Goal: Task Accomplishment & Management: Complete application form

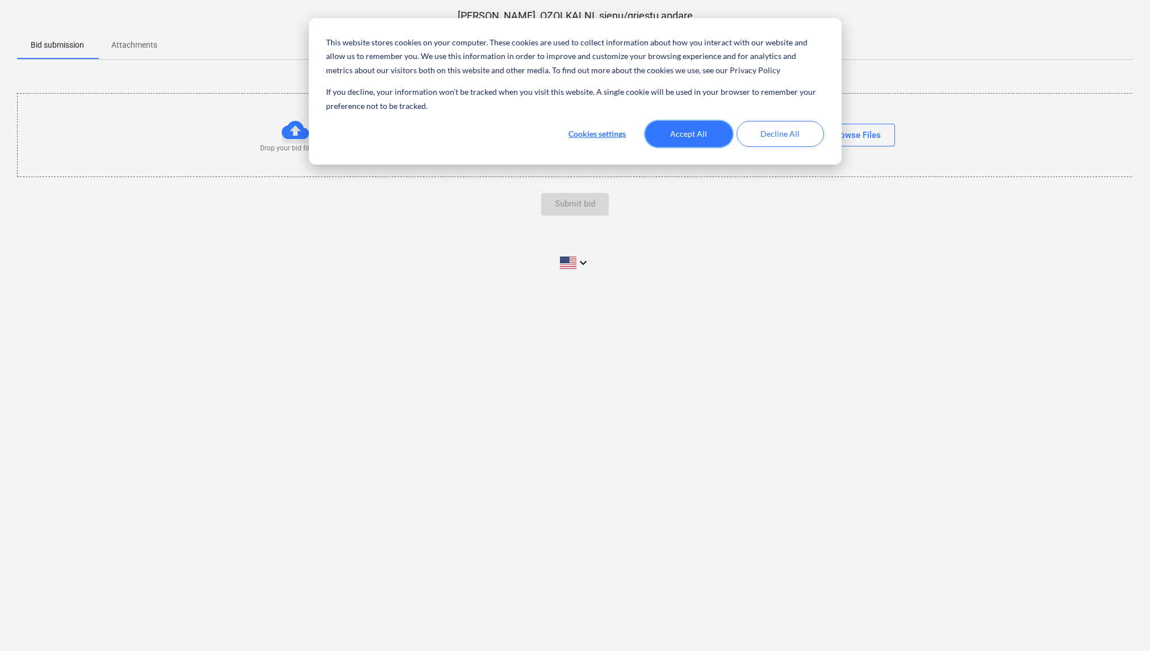
click at [694, 139] on button "Accept All" at bounding box center [688, 134] width 87 height 26
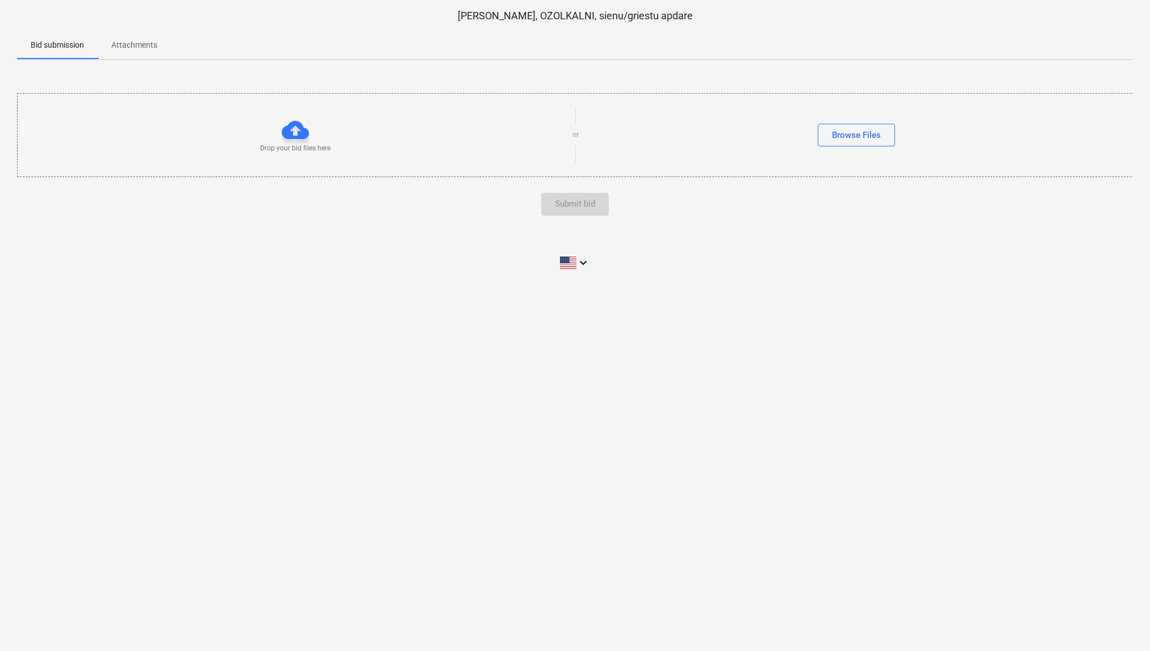
click at [135, 45] on p "Attachments" at bounding box center [134, 45] width 46 height 12
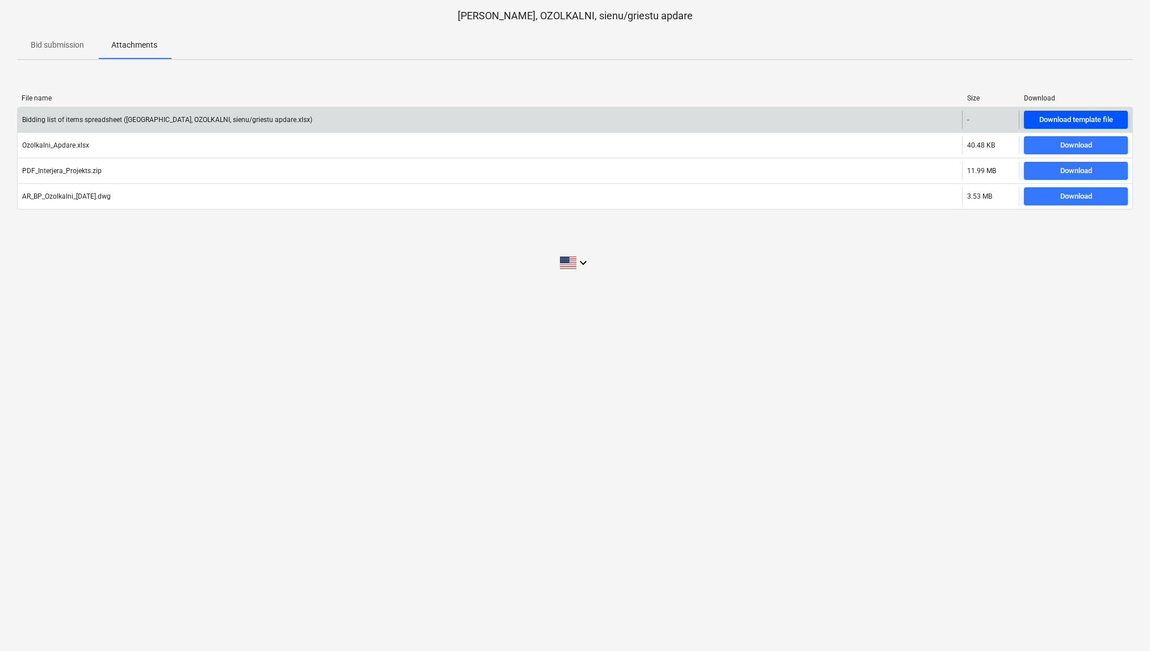
click at [1069, 121] on div "Download template file" at bounding box center [1076, 120] width 74 height 13
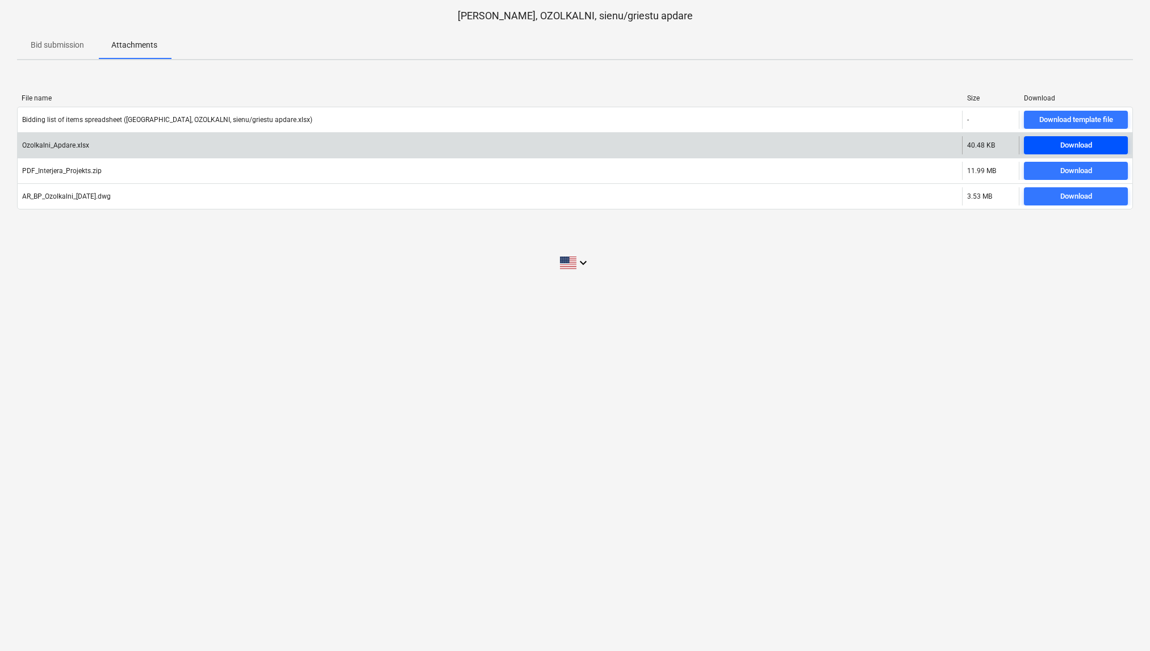
click at [1061, 148] on div "Download" at bounding box center [1076, 145] width 32 height 13
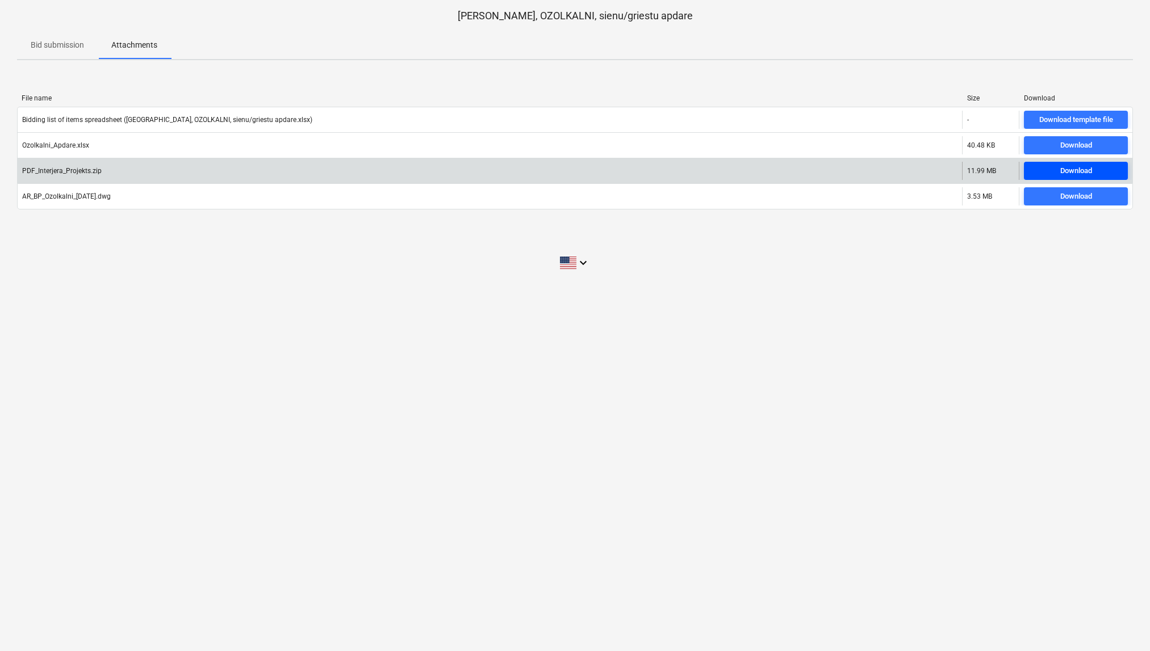
click at [1060, 174] on div "Download" at bounding box center [1076, 171] width 32 height 13
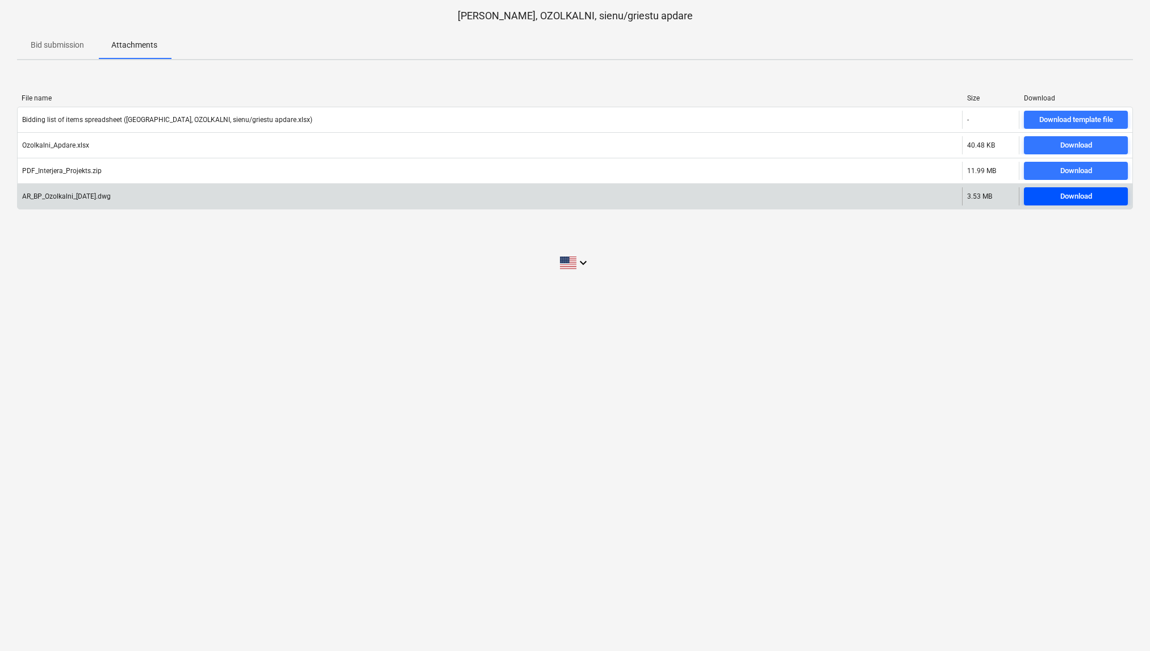
click at [1057, 196] on span "Download" at bounding box center [1075, 196] width 95 height 13
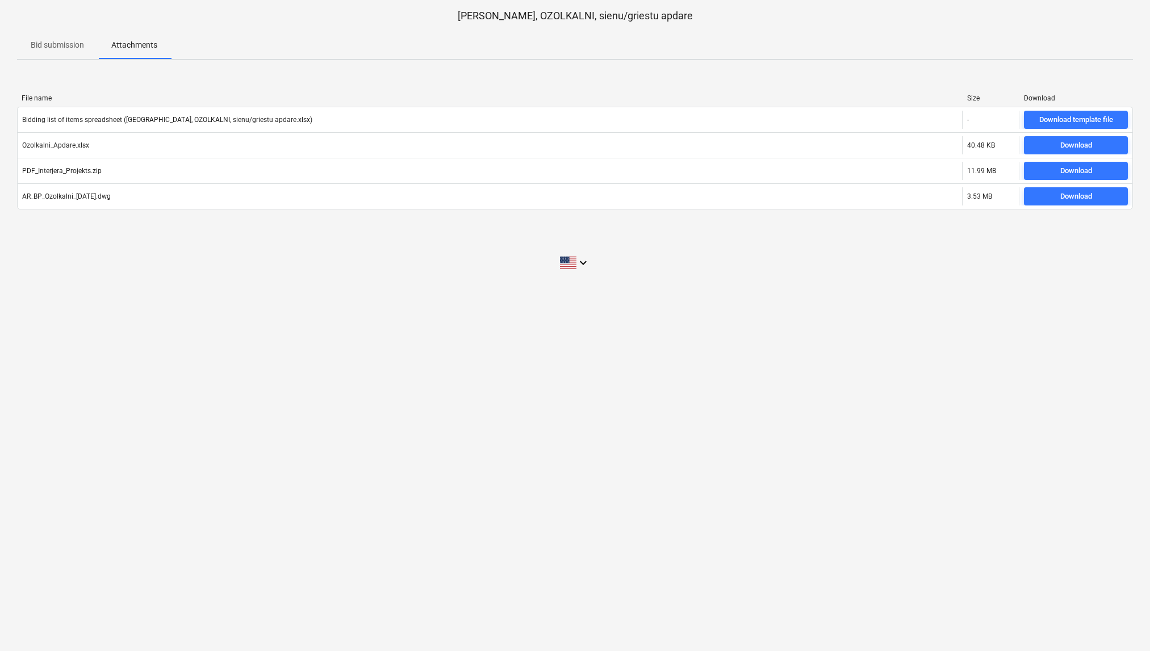
click at [65, 39] on span "Bid submission" at bounding box center [57, 45] width 81 height 19
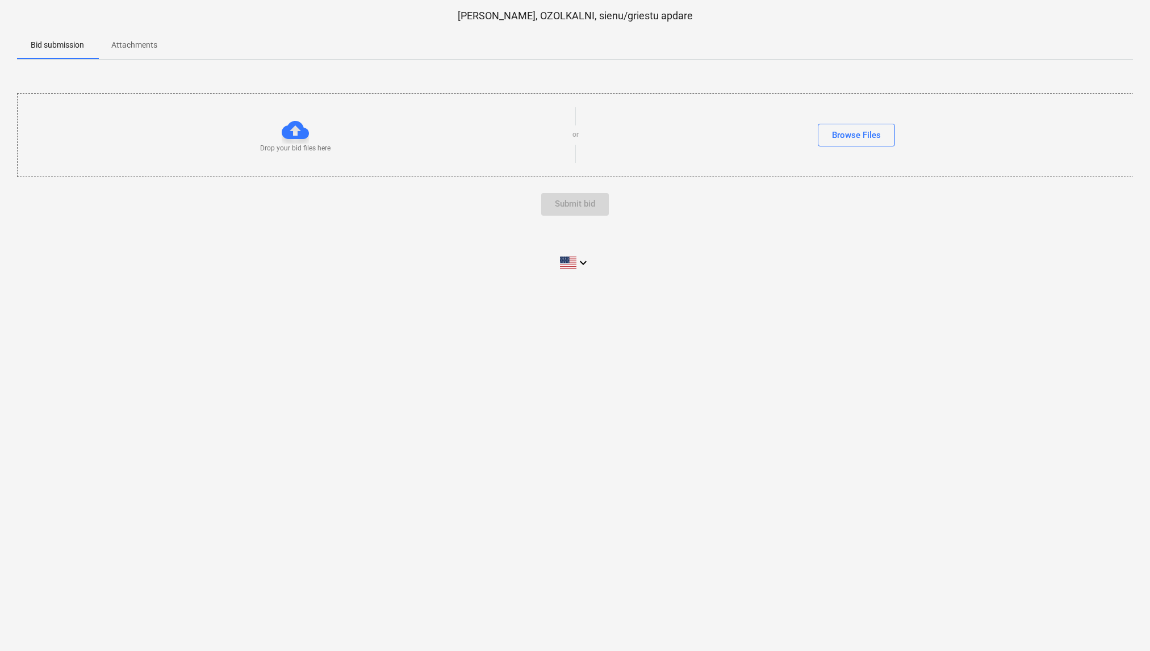
click at [150, 53] on span "Attachments" at bounding box center [134, 45] width 73 height 19
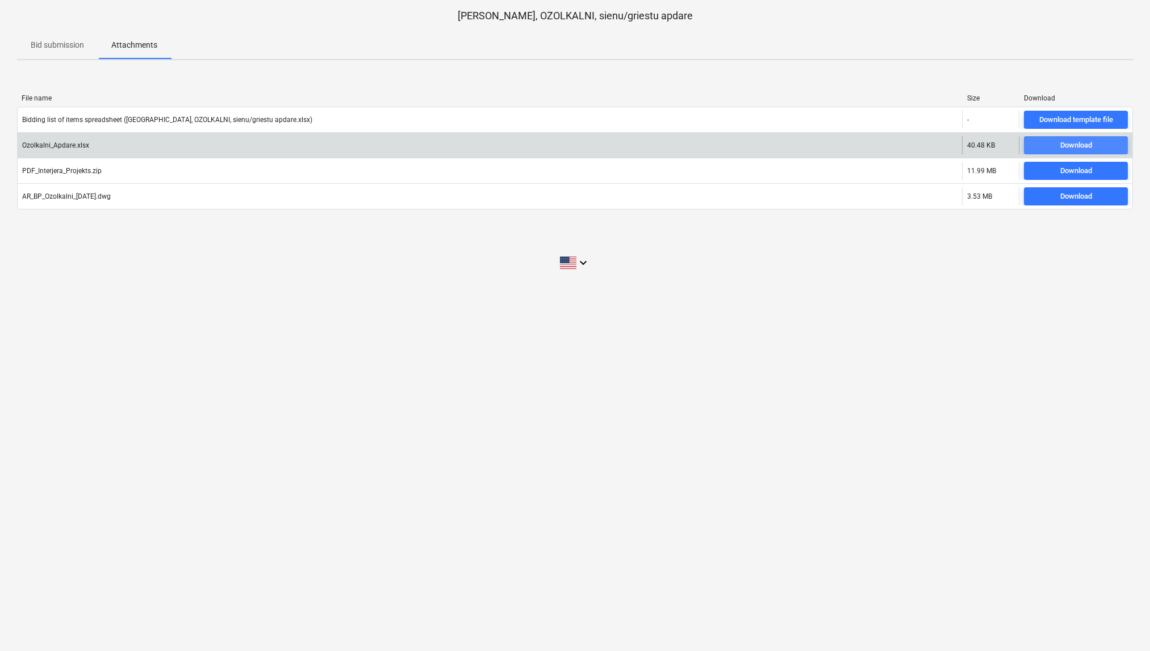
click at [1047, 145] on span "Download" at bounding box center [1075, 145] width 95 height 13
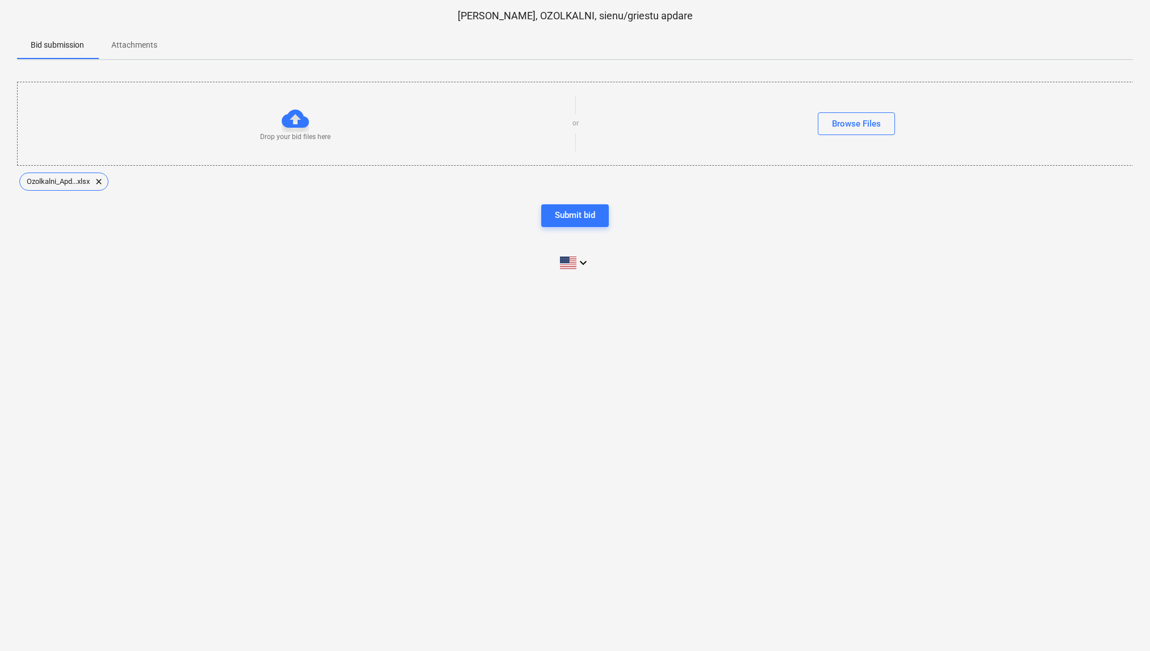
click at [121, 44] on p "Attachments" at bounding box center [134, 45] width 46 height 12
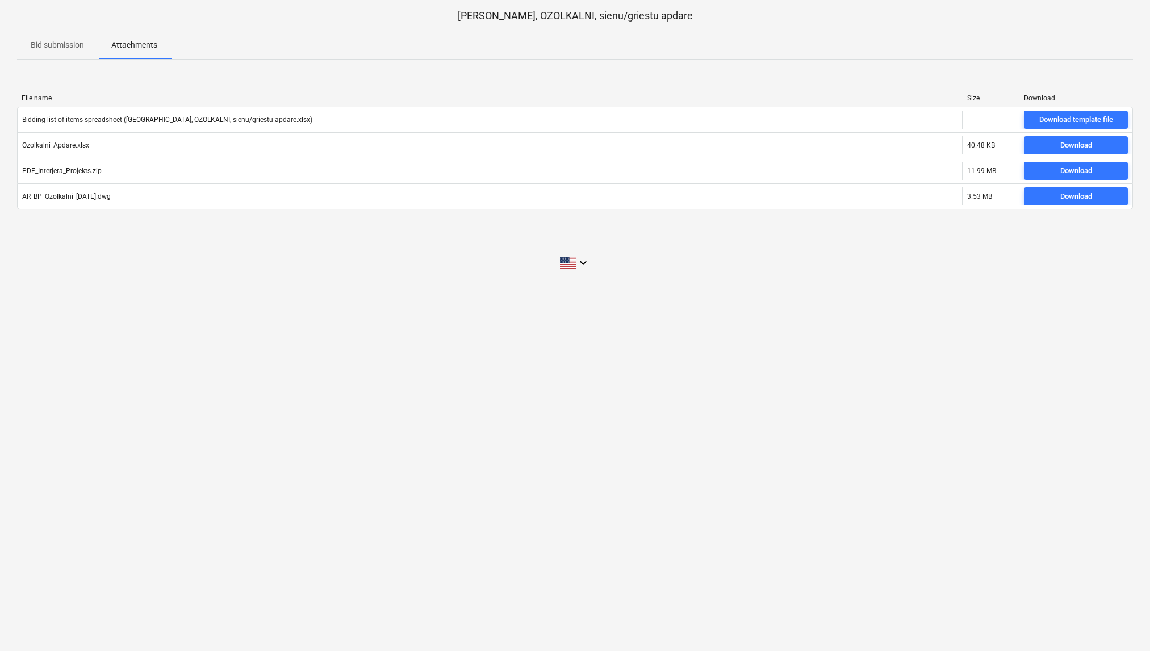
click at [43, 45] on p "Bid submission" at bounding box center [57, 45] width 53 height 12
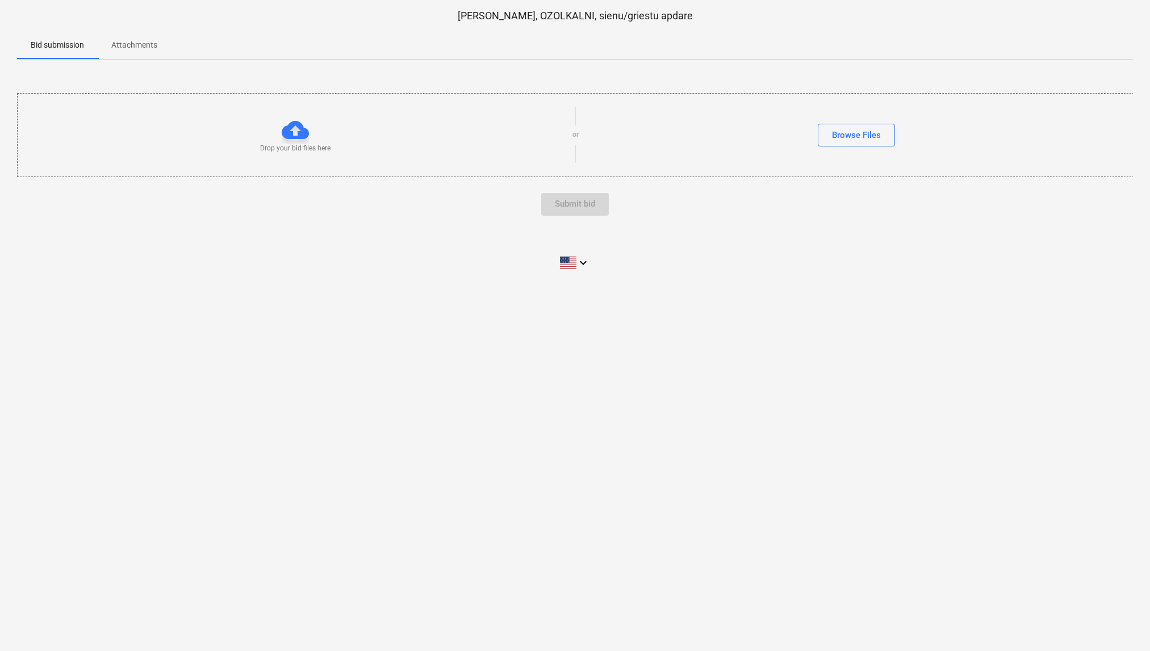
click at [116, 43] on p "Attachments" at bounding box center [134, 45] width 46 height 12
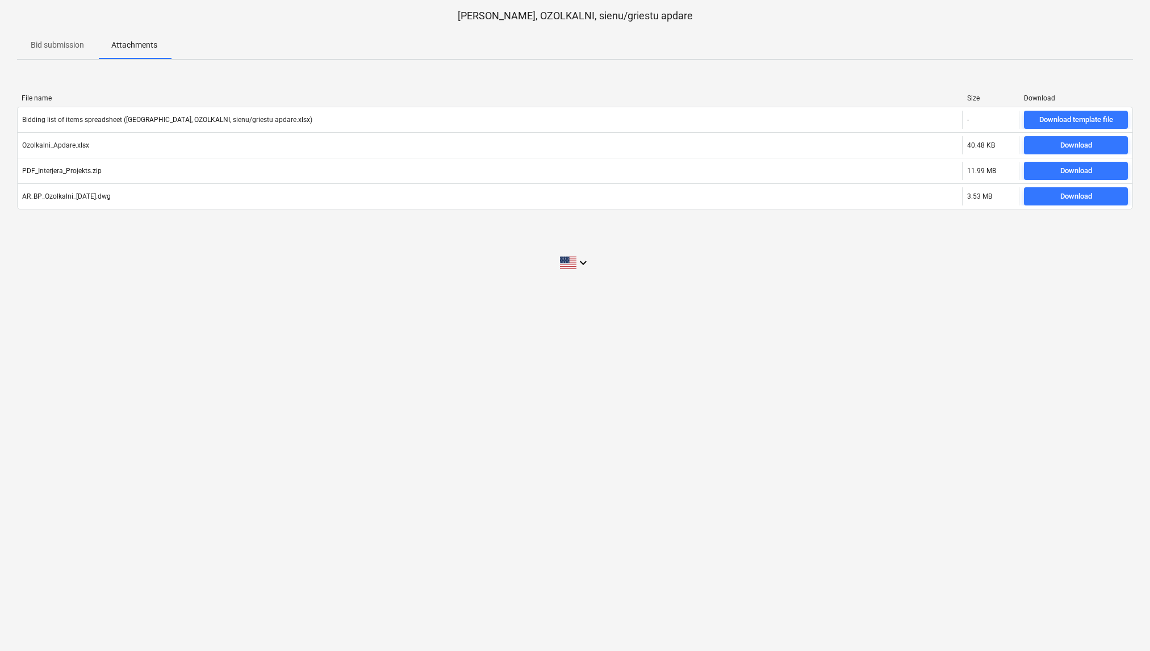
click at [60, 43] on p "Bid submission" at bounding box center [57, 45] width 53 height 12
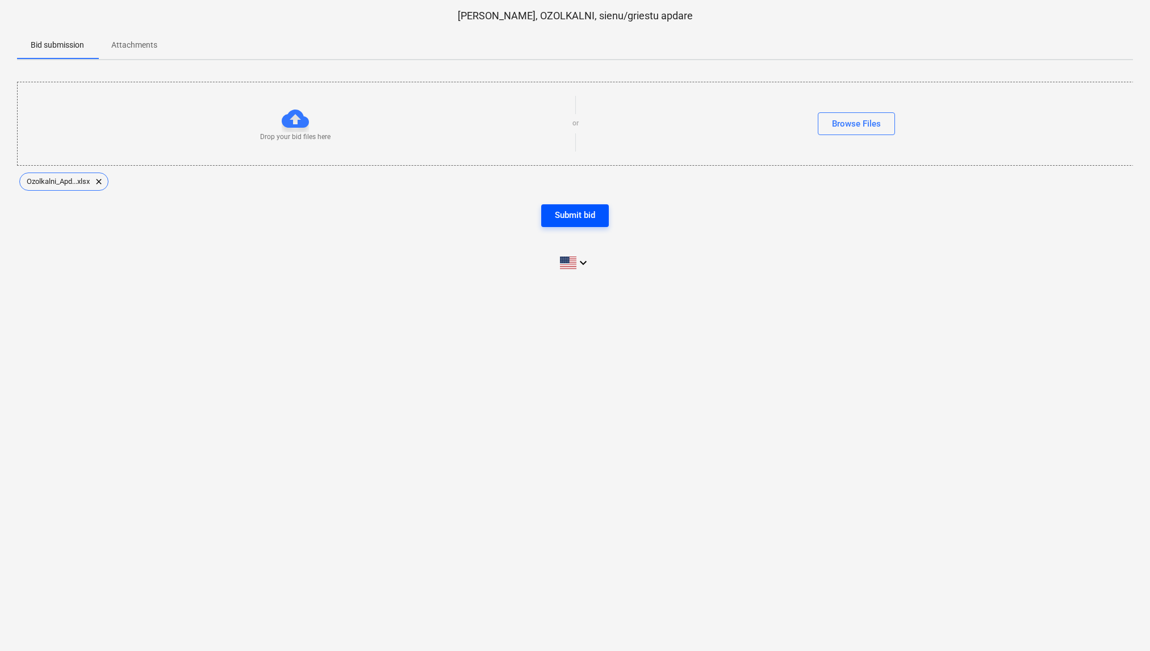
click at [589, 215] on div "Submit bid" at bounding box center [575, 215] width 40 height 15
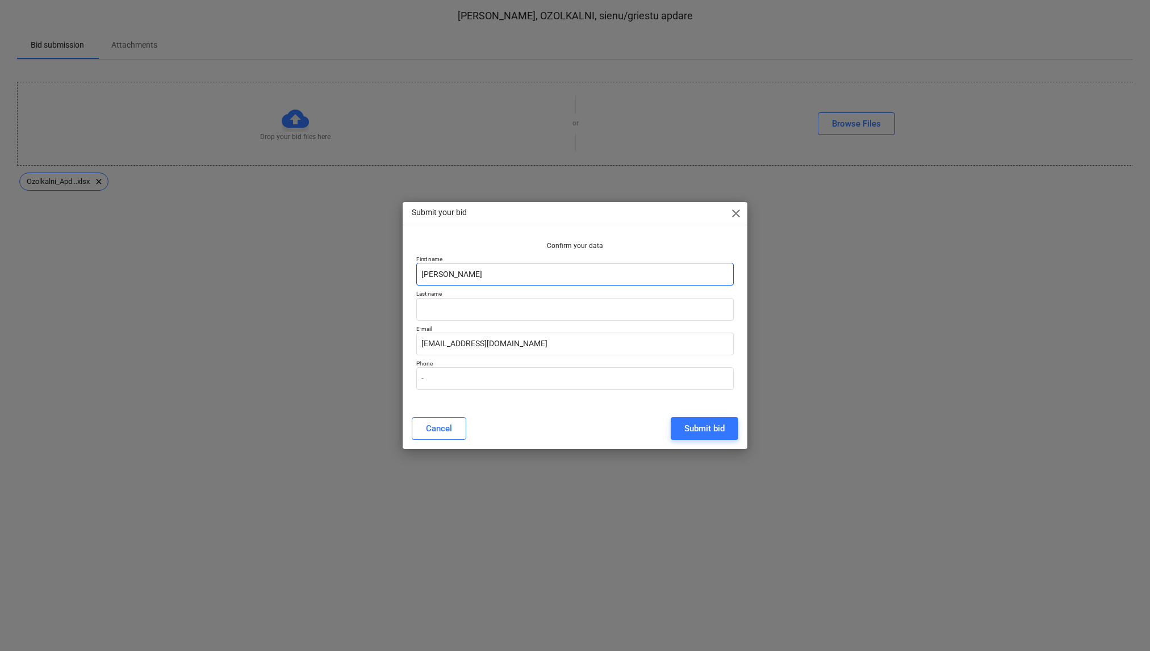
click at [507, 268] on input "Juris Mantinieks" at bounding box center [575, 274] width 318 height 23
drag, startPoint x: 515, startPoint y: 273, endPoint x: 301, endPoint y: 265, distance: 213.7
click at [301, 265] on div "Submit your bid close Confirm your data First name Juris Mantinieks Last name E…" at bounding box center [575, 325] width 1150 height 651
type input "[PERSON_NAME]"
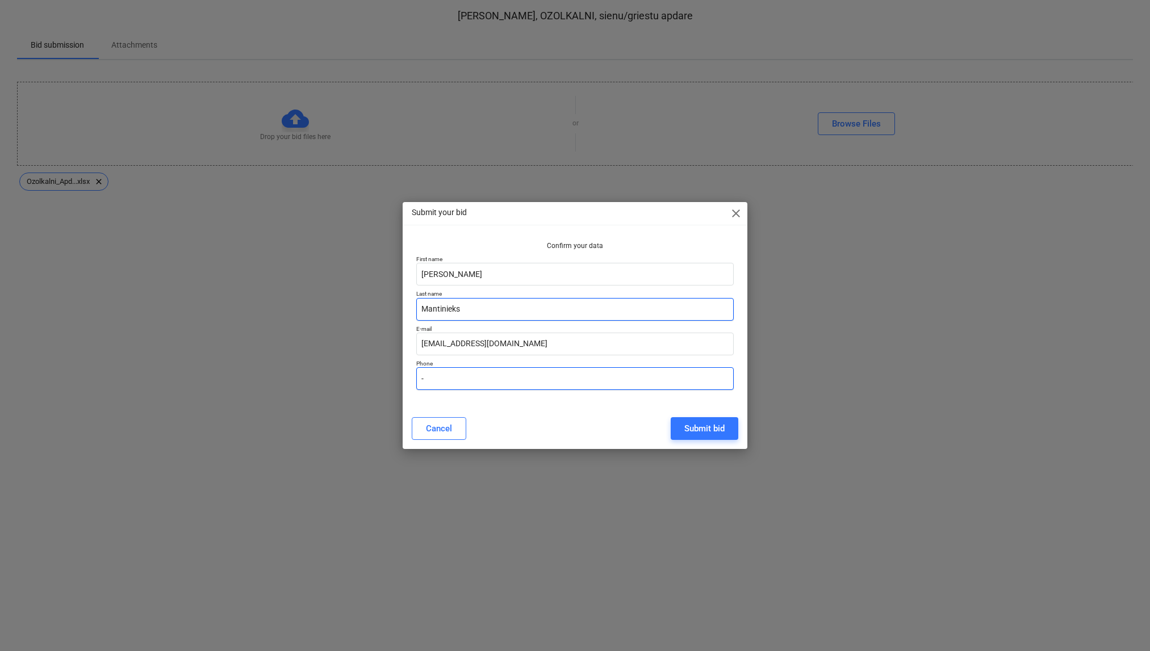
type input "Mantinieks"
click at [461, 378] on input "-" at bounding box center [575, 378] width 318 height 23
click at [551, 381] on input "[PHONE_NUMBER]" at bounding box center [575, 378] width 318 height 23
type input "[PHONE_NUMBER]"
click at [544, 408] on div "Confirm your data First name Andrejs Last name Mantinieks E-mail info@heirs.lv …" at bounding box center [575, 323] width 345 height 172
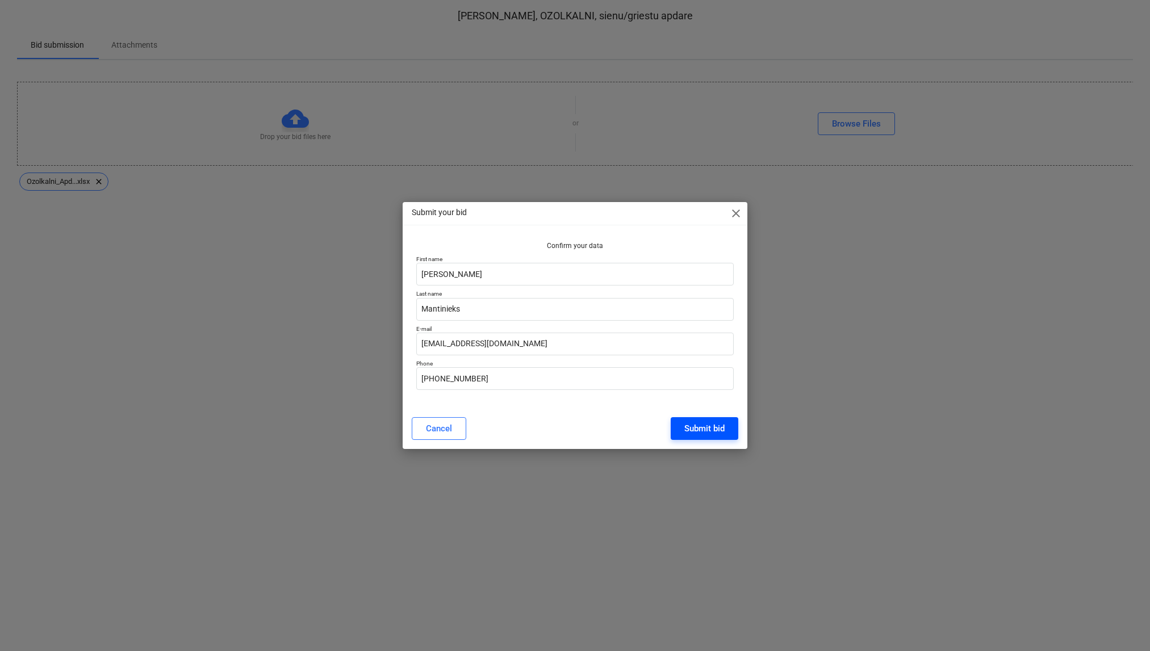
click at [710, 424] on div "Submit bid" at bounding box center [704, 428] width 40 height 15
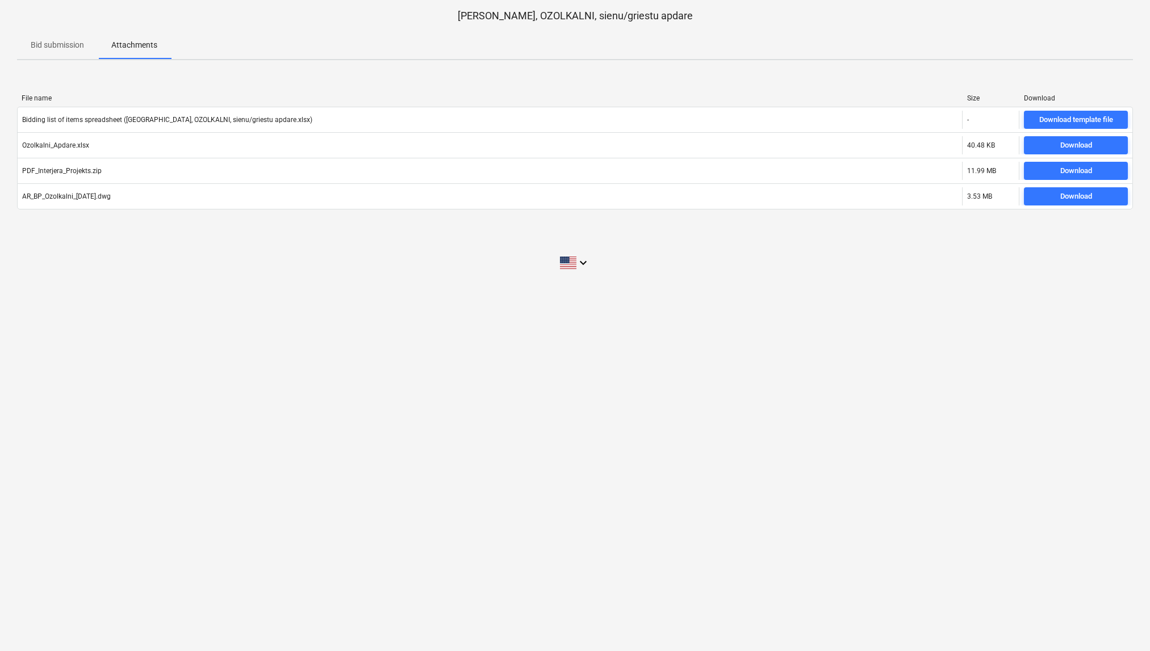
click at [60, 40] on p "Bid submission" at bounding box center [57, 45] width 53 height 12
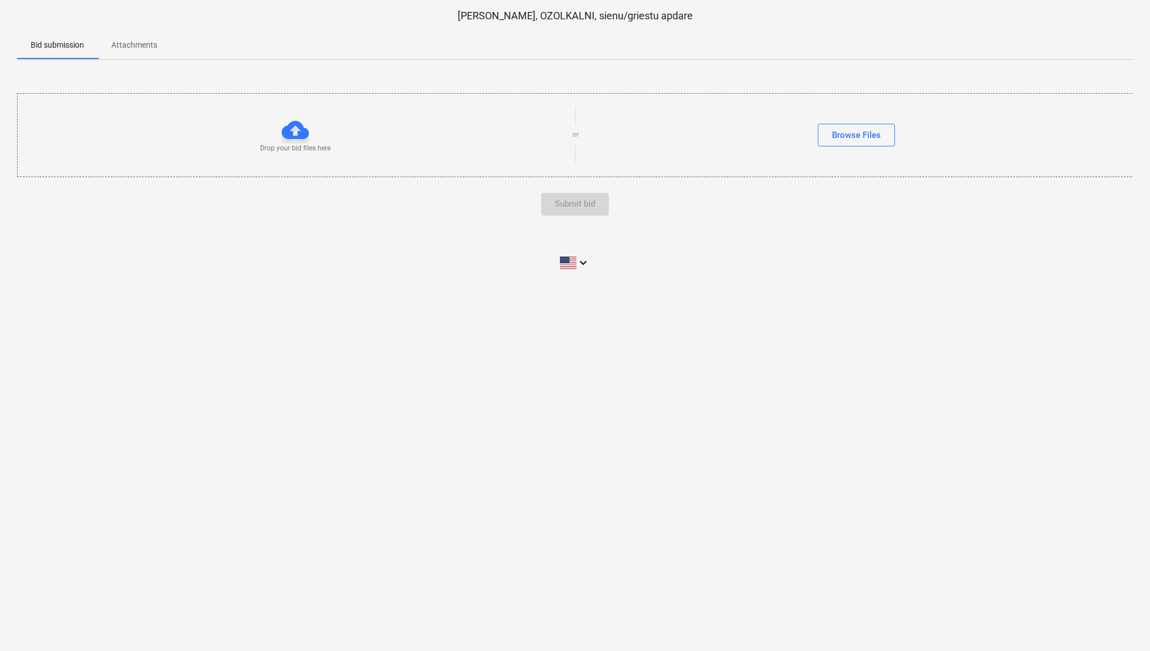
click at [131, 44] on p "Attachments" at bounding box center [134, 45] width 46 height 12
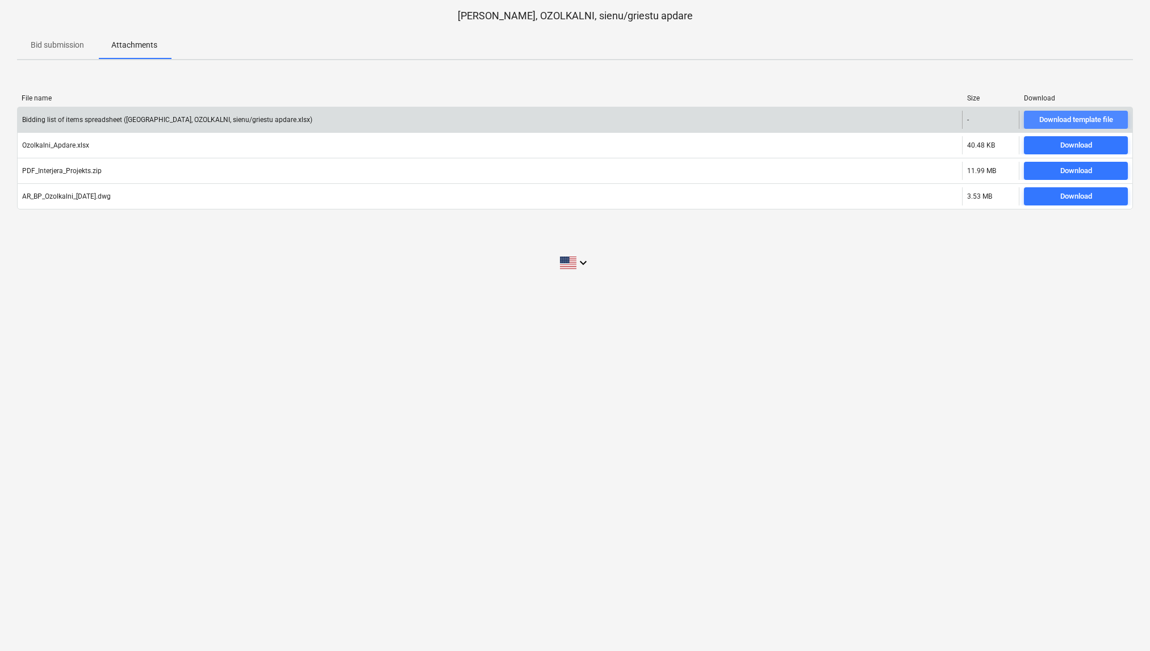
click at [1061, 122] on div "Download template file" at bounding box center [1076, 120] width 74 height 13
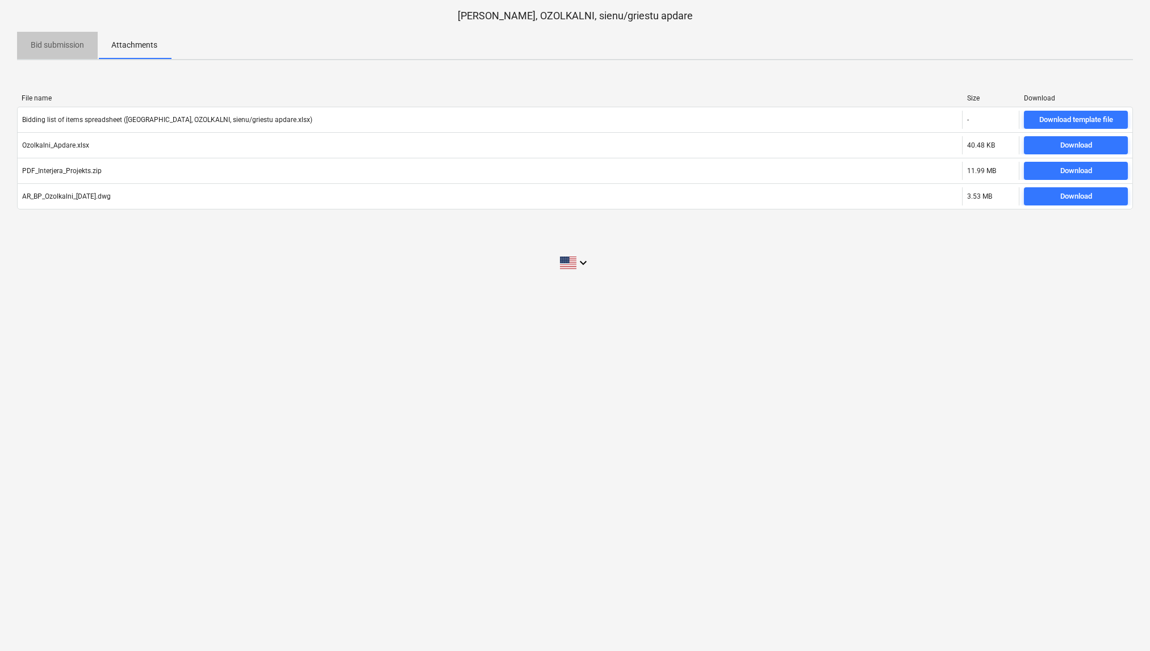
click at [68, 52] on span "Bid submission" at bounding box center [57, 45] width 81 height 19
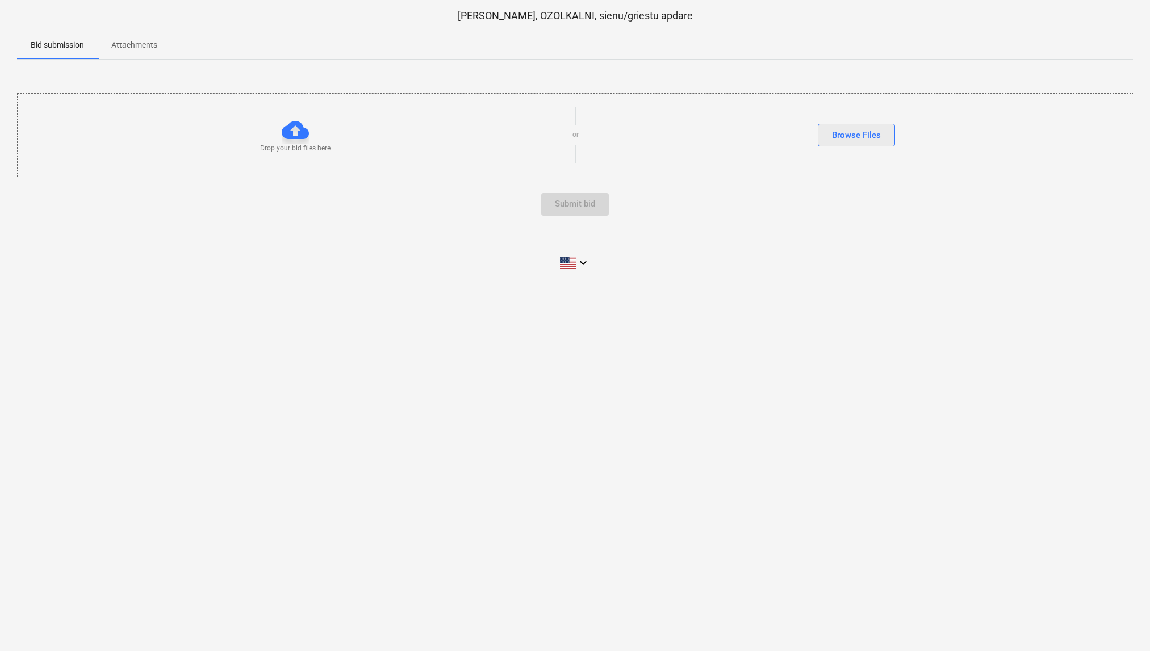
click at [854, 139] on div "Browse Files" at bounding box center [856, 135] width 49 height 15
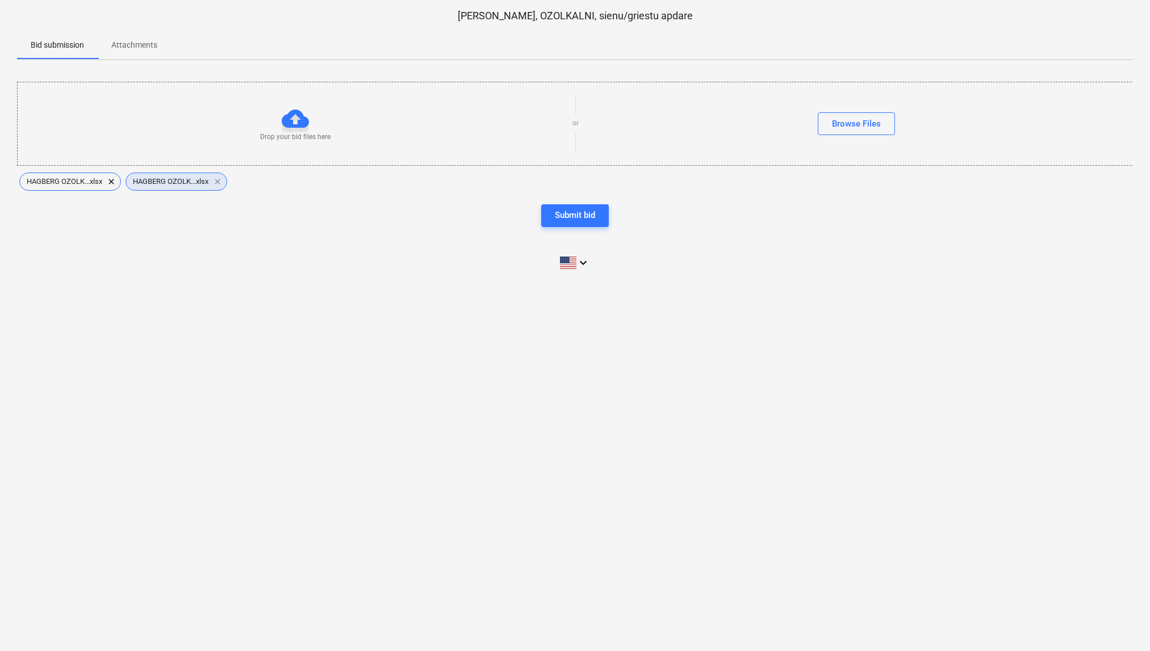
click at [222, 180] on span "clear" at bounding box center [218, 182] width 14 height 14
click at [586, 219] on div "Submit bid" at bounding box center [575, 215] width 40 height 15
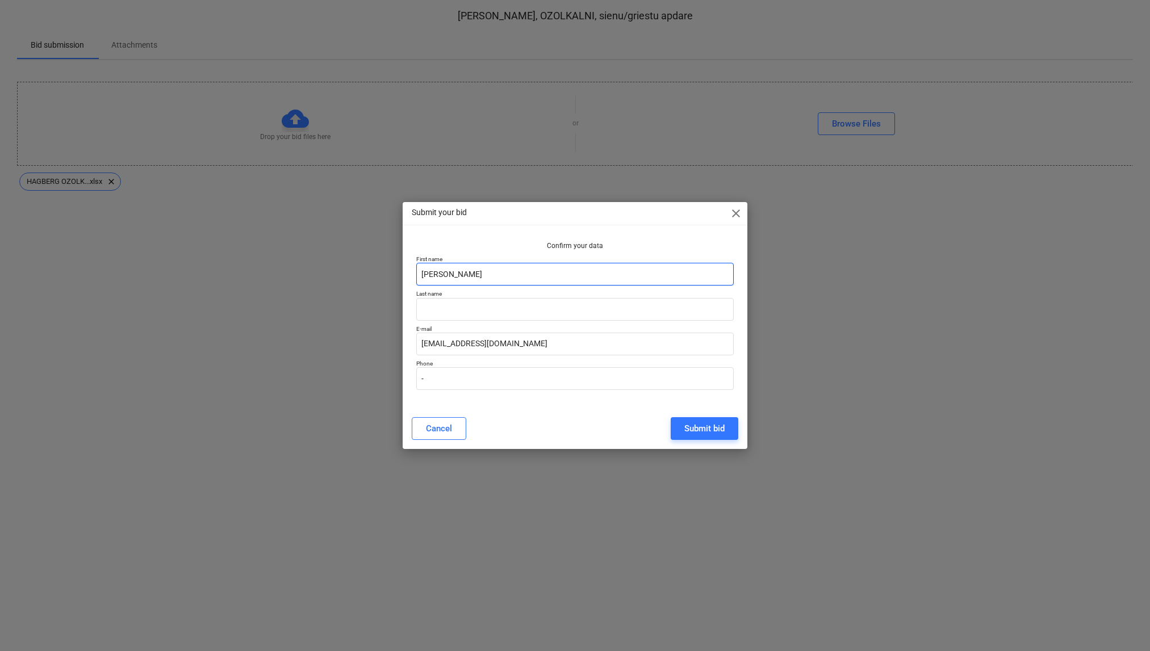
drag, startPoint x: 391, startPoint y: 280, endPoint x: 193, endPoint y: 261, distance: 199.1
click at [193, 261] on div "Submit your bid close Confirm your data First name [PERSON_NAME] Last name E-ma…" at bounding box center [575, 325] width 1150 height 651
type input "[PERSON_NAME]"
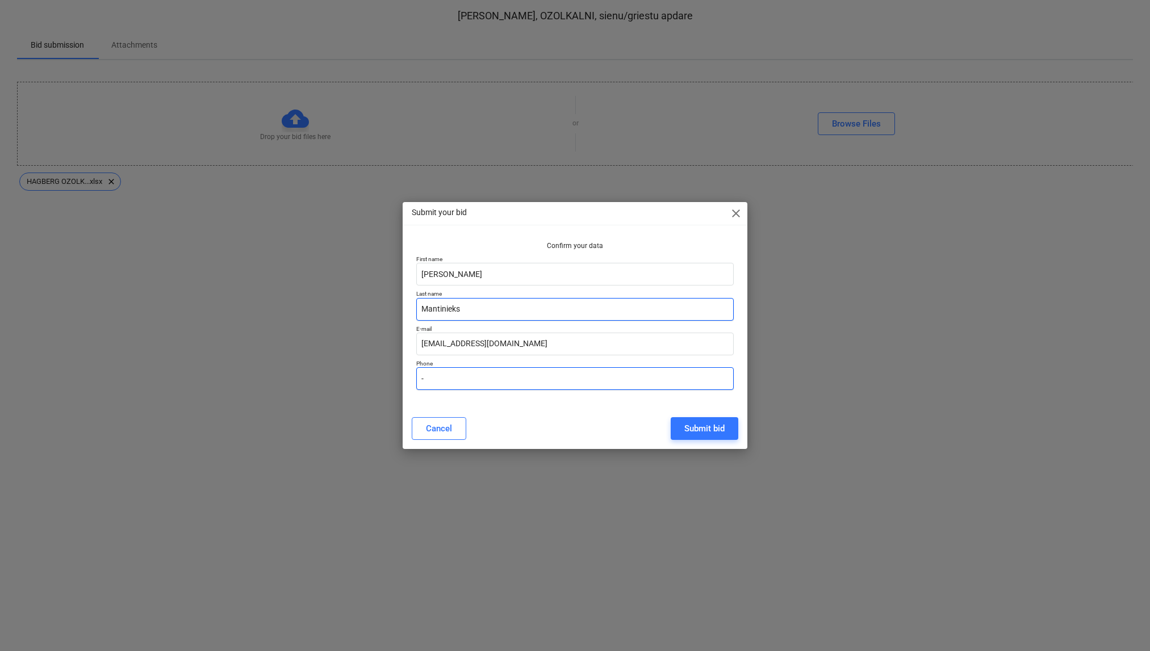
type input "Mantinieks"
click at [444, 380] on input "-" at bounding box center [575, 378] width 318 height 23
type input "[PHONE_NUMBER]"
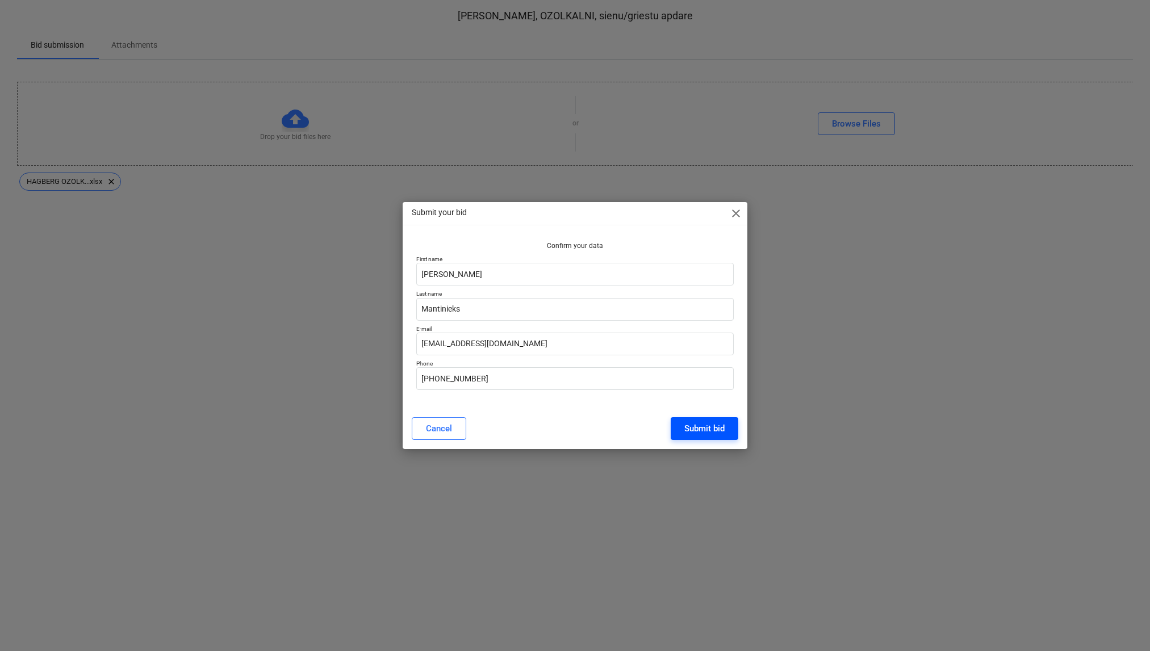
click at [702, 424] on div "Submit bid" at bounding box center [704, 428] width 40 height 15
